Goal: Use online tool/utility

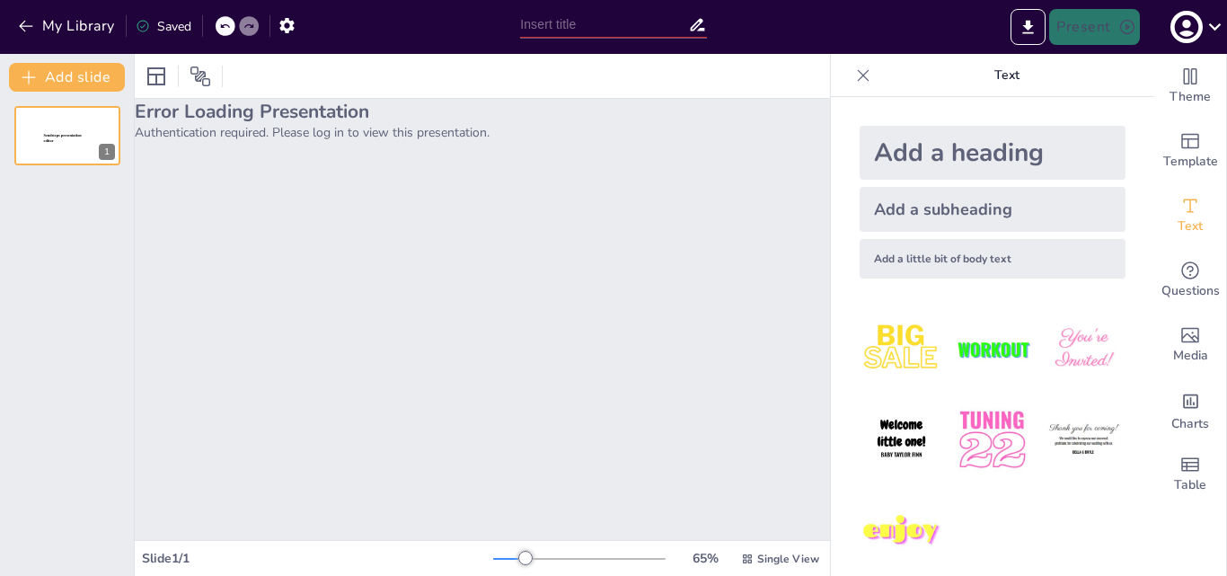
click at [854, 75] on icon at bounding box center [863, 75] width 18 height 18
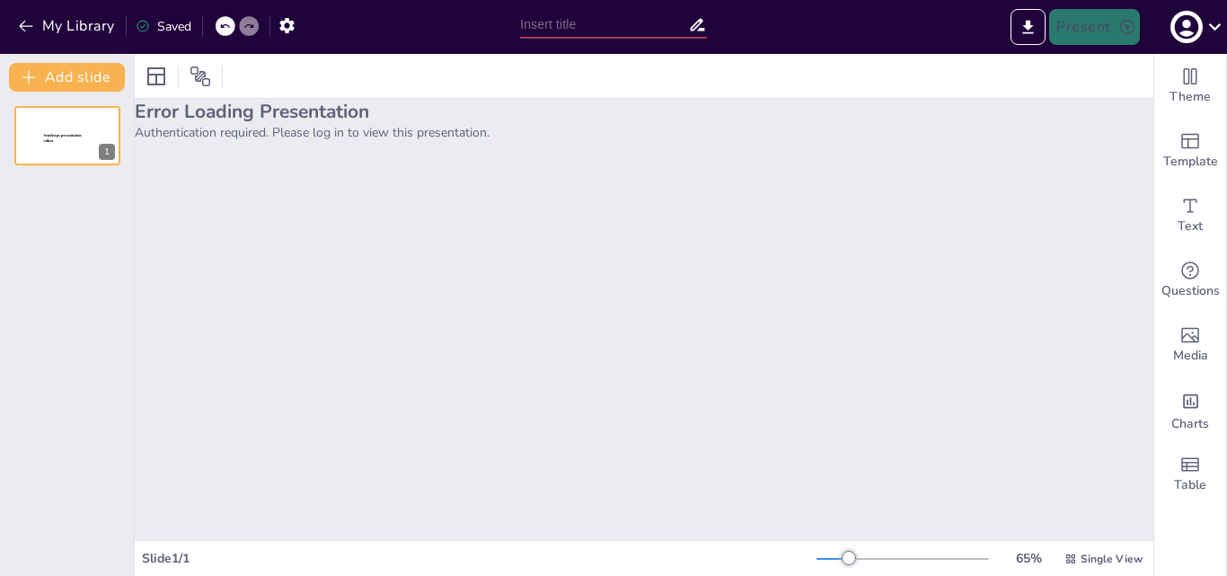
click at [406, 144] on div "Error Loading Presentation Authentication required. Please log in to view this …" at bounding box center [644, 319] width 1018 height 441
click at [583, 166] on div "Error Loading Presentation Authentication required. Please log in to view this …" at bounding box center [644, 319] width 1018 height 441
click at [817, 230] on div "Error Loading Presentation Authentication required. Please log in to view this …" at bounding box center [644, 319] width 1018 height 441
click at [373, 123] on h2 "Error Loading Presentation" at bounding box center [644, 111] width 1018 height 25
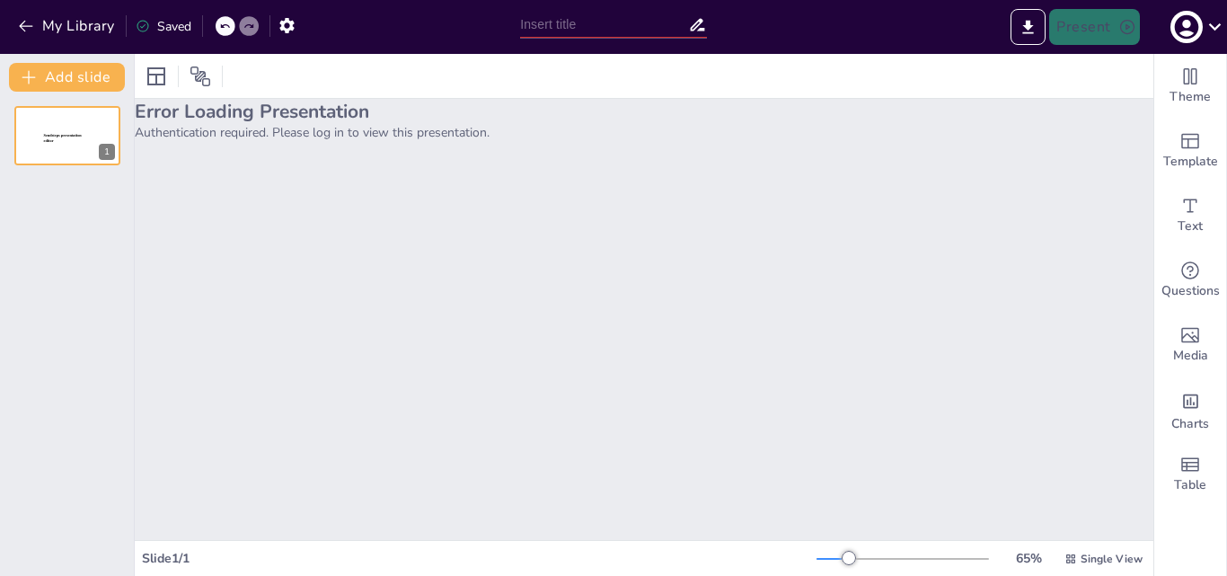
click at [373, 123] on h2 "Error Loading Presentation" at bounding box center [644, 111] width 1018 height 25
click at [1219, 26] on icon at bounding box center [1214, 26] width 24 height 24
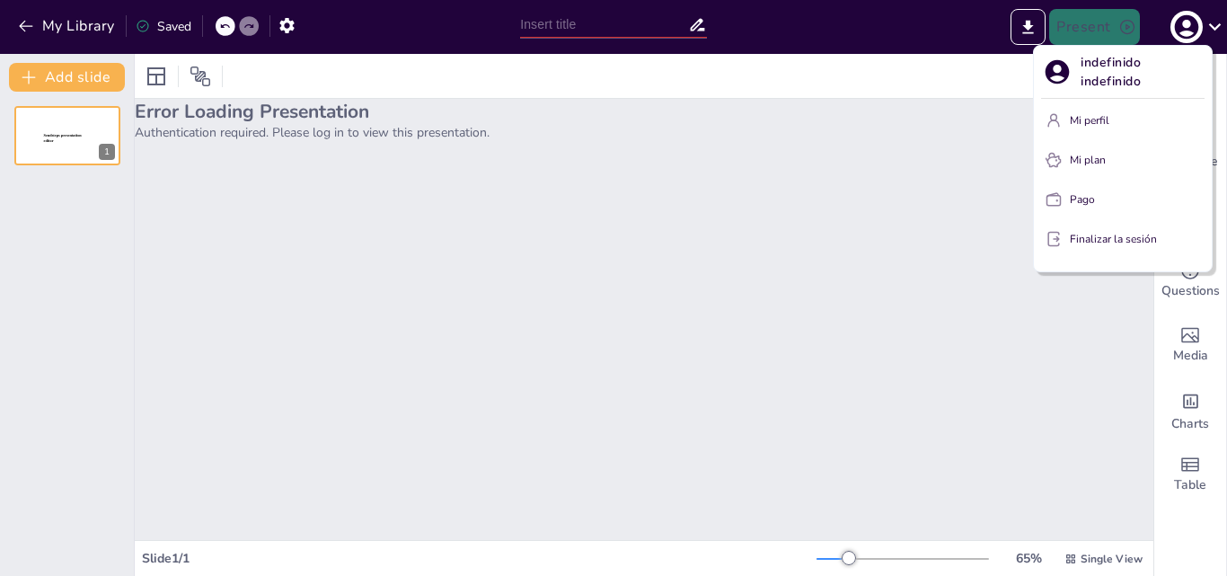
click at [720, 280] on div at bounding box center [613, 288] width 1227 height 576
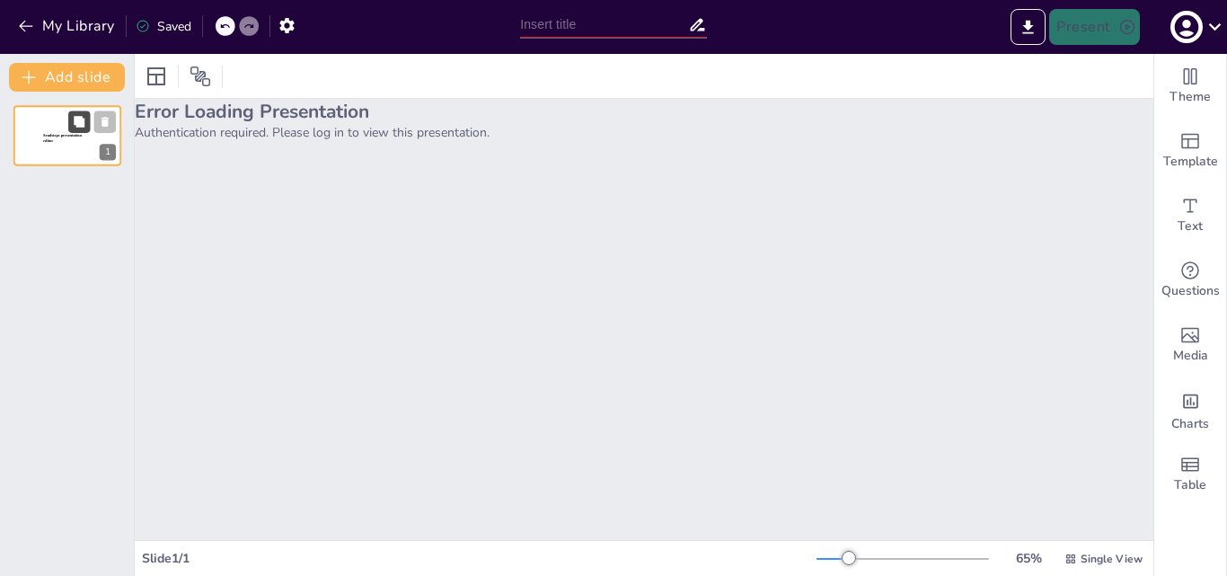
click at [83, 126] on icon at bounding box center [79, 121] width 11 height 11
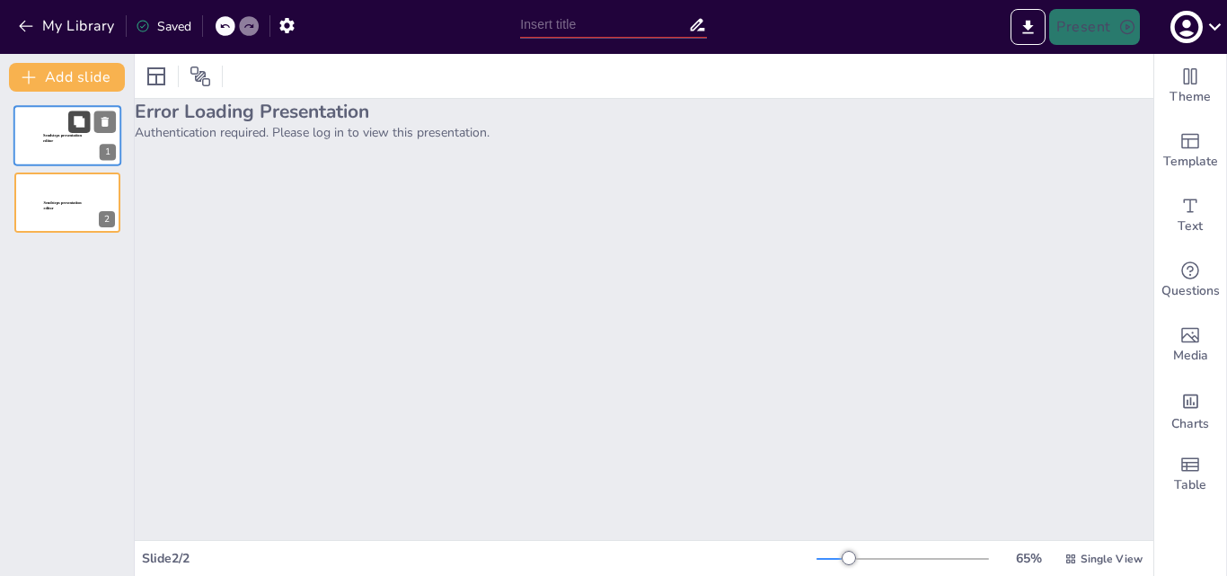
click at [83, 126] on icon at bounding box center [79, 121] width 11 height 11
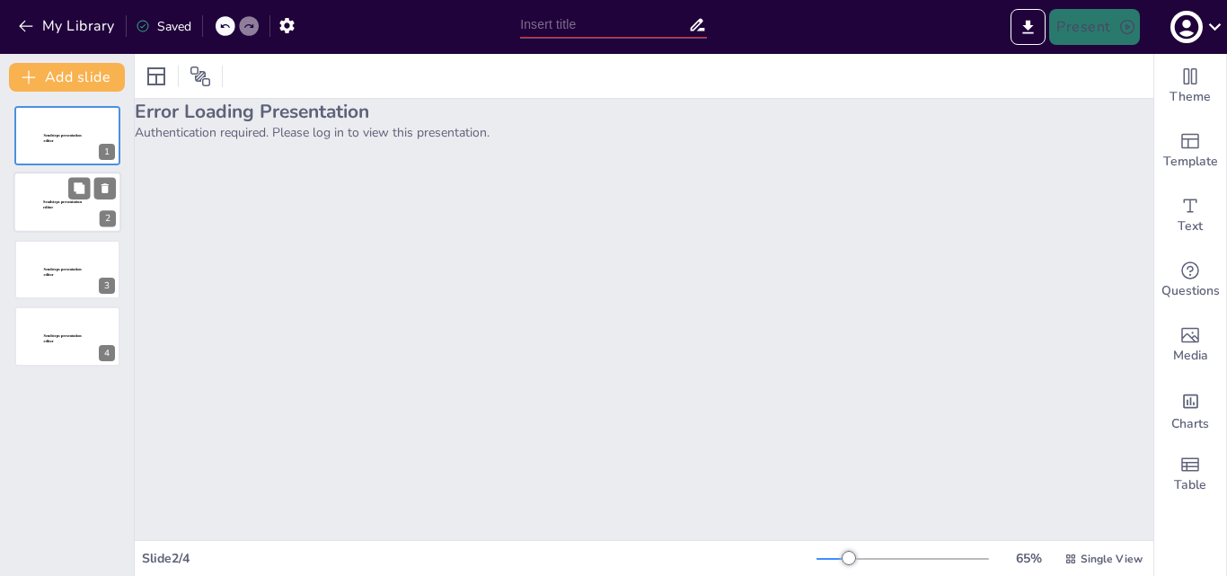
click at [56, 186] on div at bounding box center [67, 202] width 108 height 61
